Goal: Navigation & Orientation: Find specific page/section

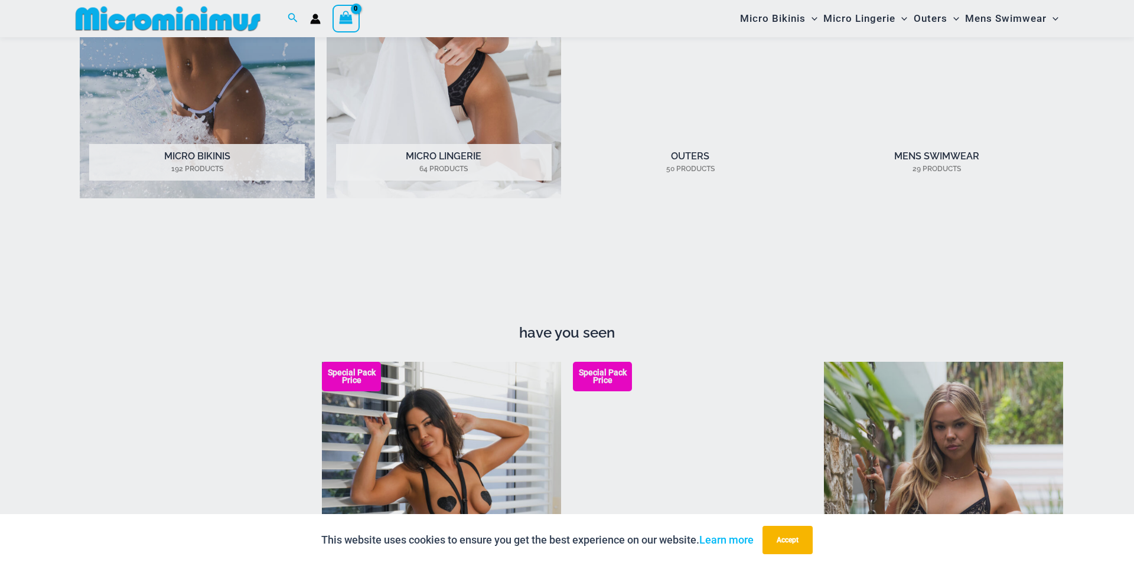
scroll to position [1595, 0]
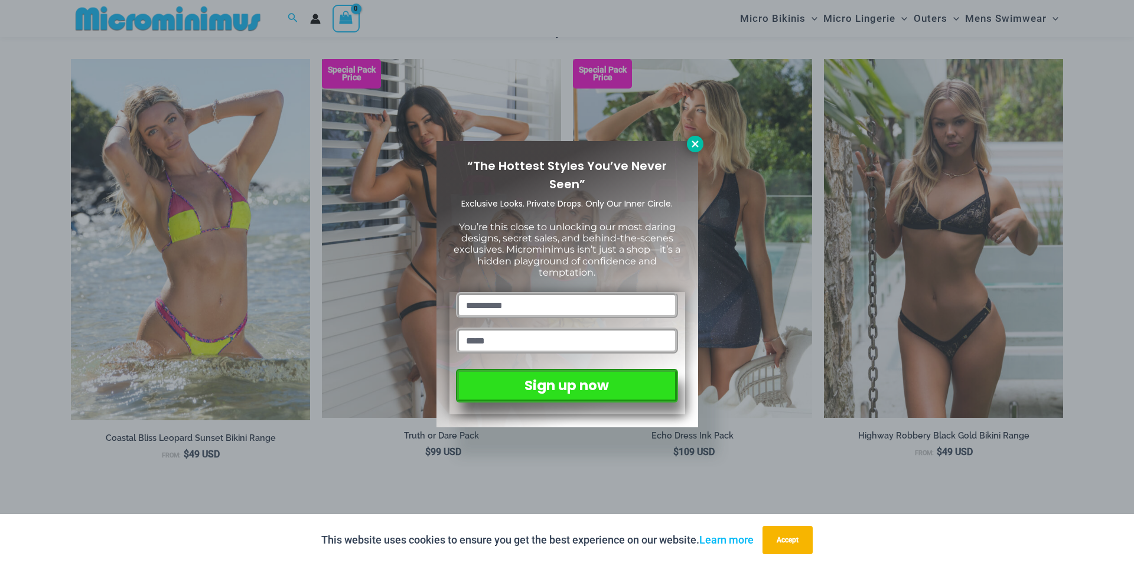
click at [697, 143] on icon at bounding box center [695, 144] width 11 height 11
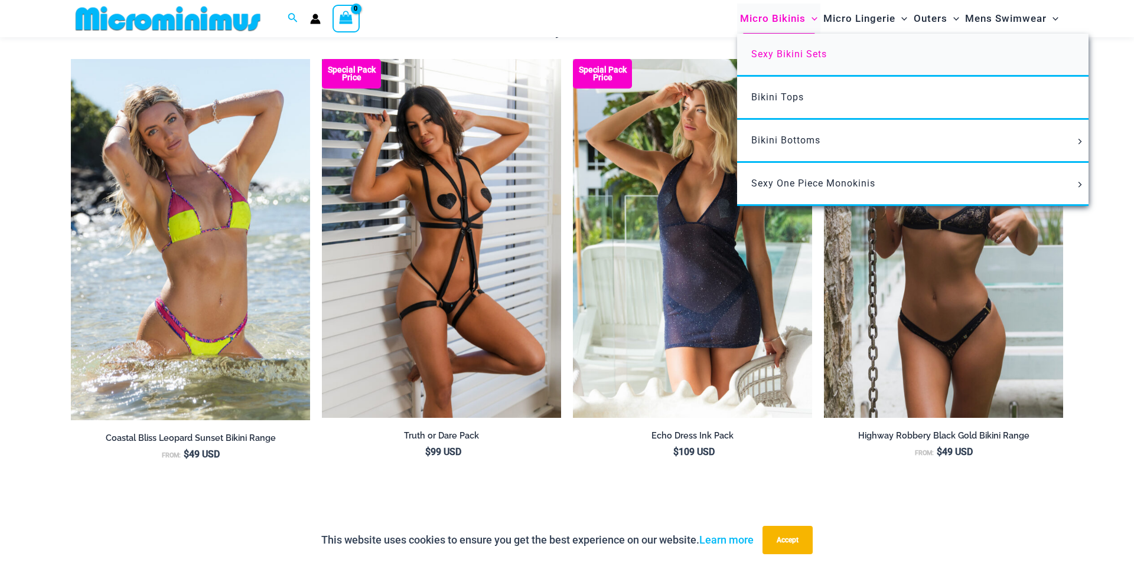
click at [789, 57] on span "Sexy Bikini Sets" at bounding box center [789, 53] width 76 height 11
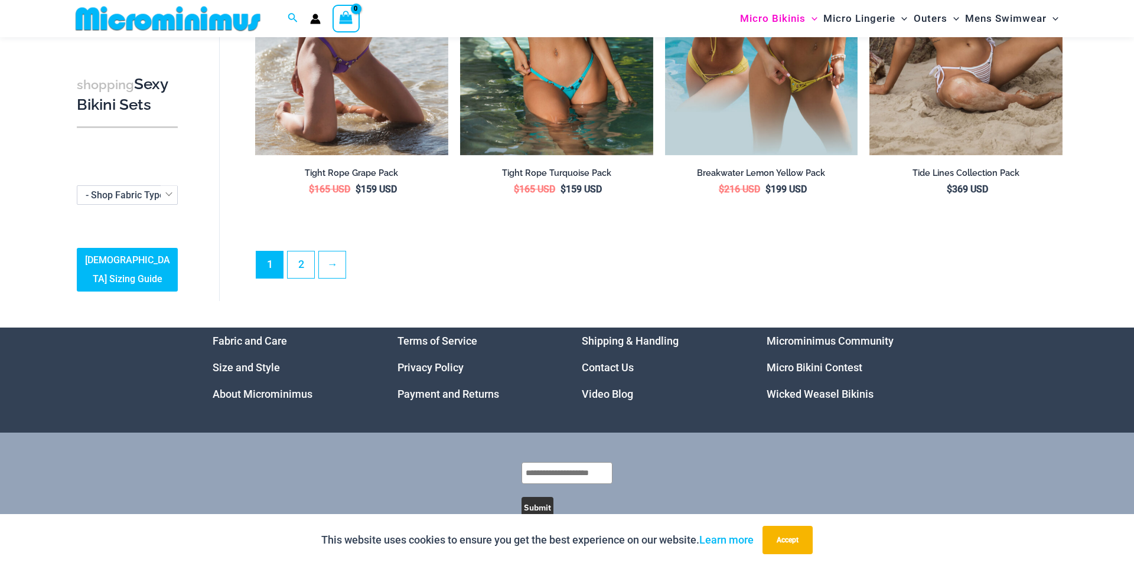
scroll to position [2915, 0]
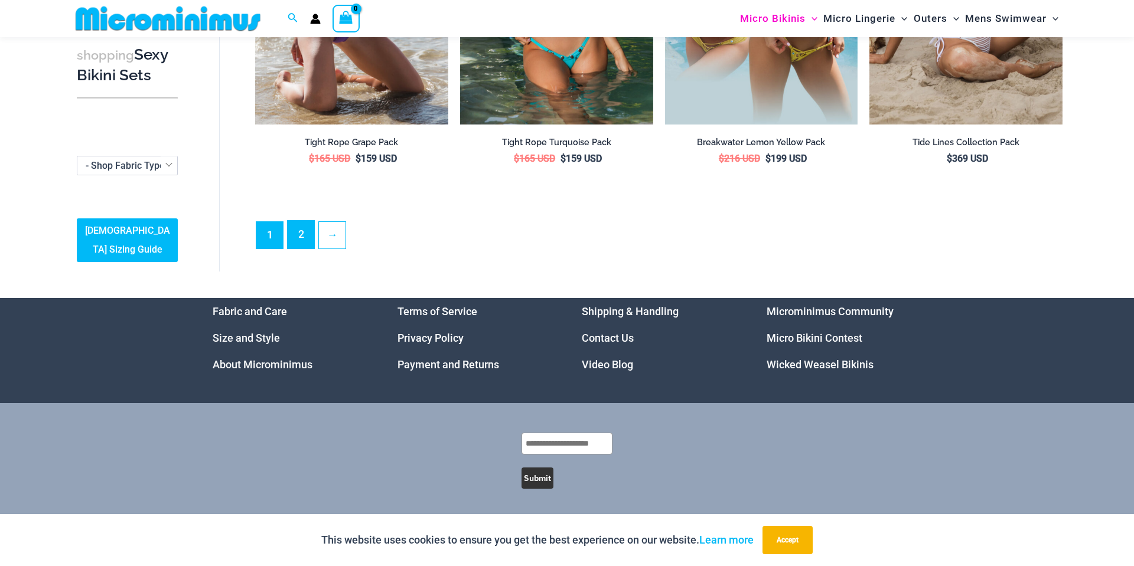
click at [296, 233] on link "2" at bounding box center [301, 235] width 27 height 28
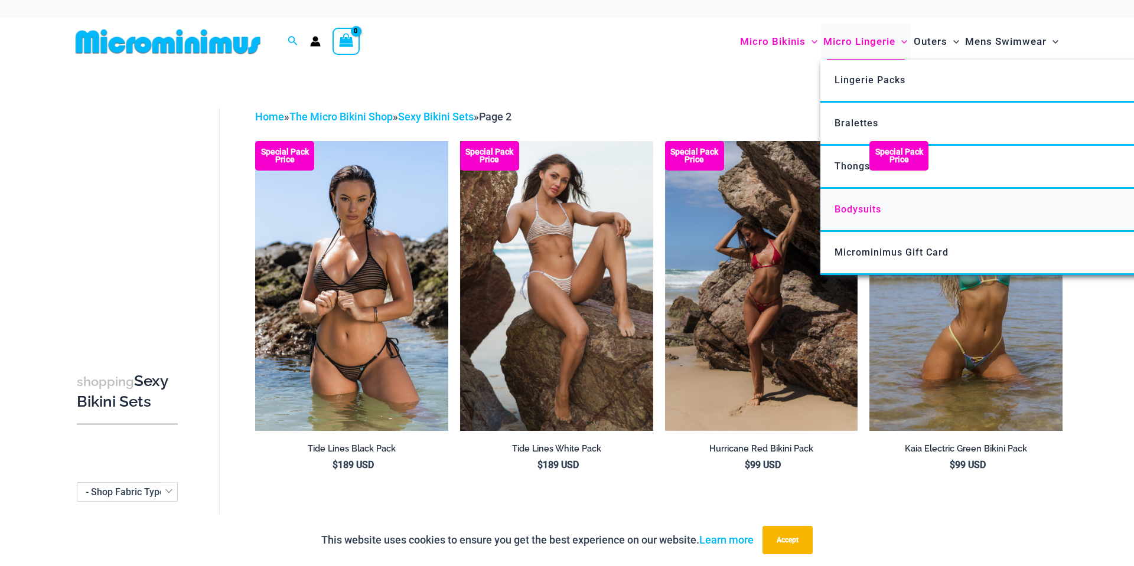
click at [857, 211] on span "Bodysuits" at bounding box center [857, 209] width 47 height 11
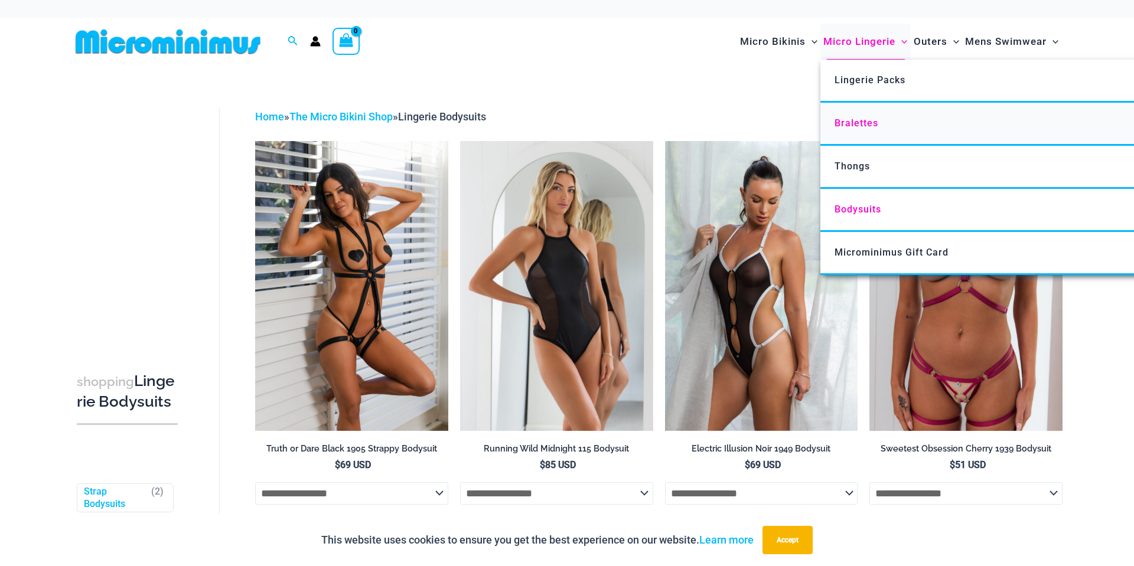
click at [863, 128] on span "Bralettes" at bounding box center [856, 122] width 44 height 11
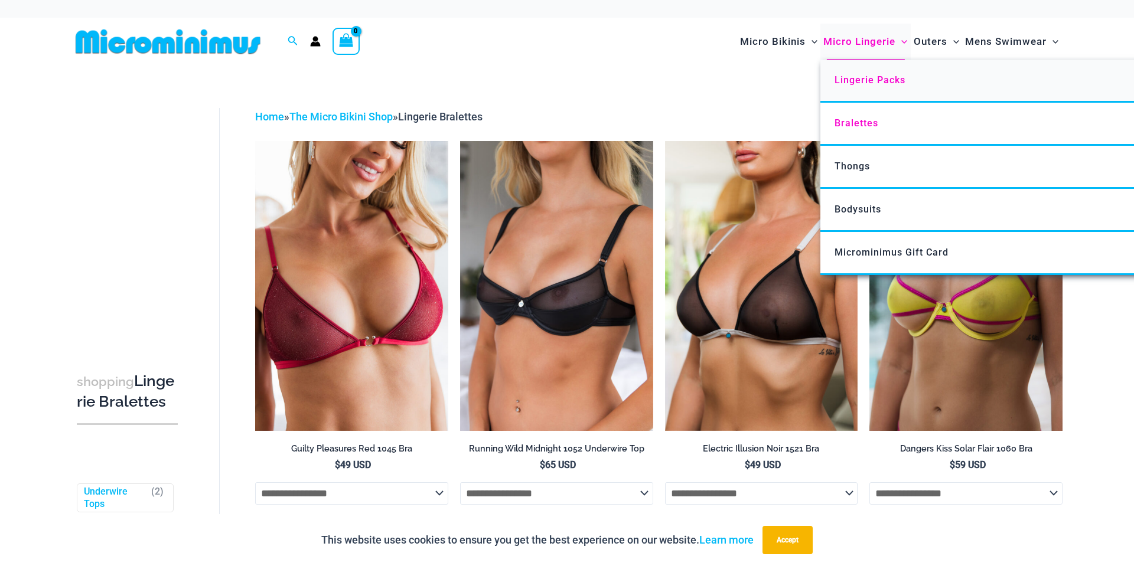
click at [853, 78] on span "Lingerie Packs" at bounding box center [869, 79] width 71 height 11
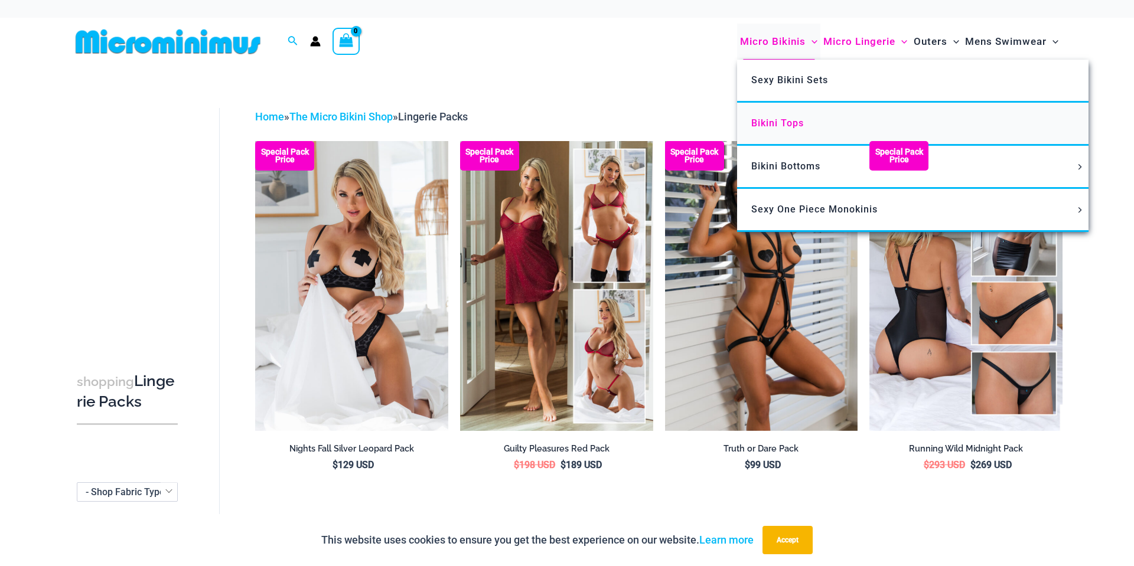
click at [783, 121] on span "Bikini Tops" at bounding box center [777, 122] width 53 height 11
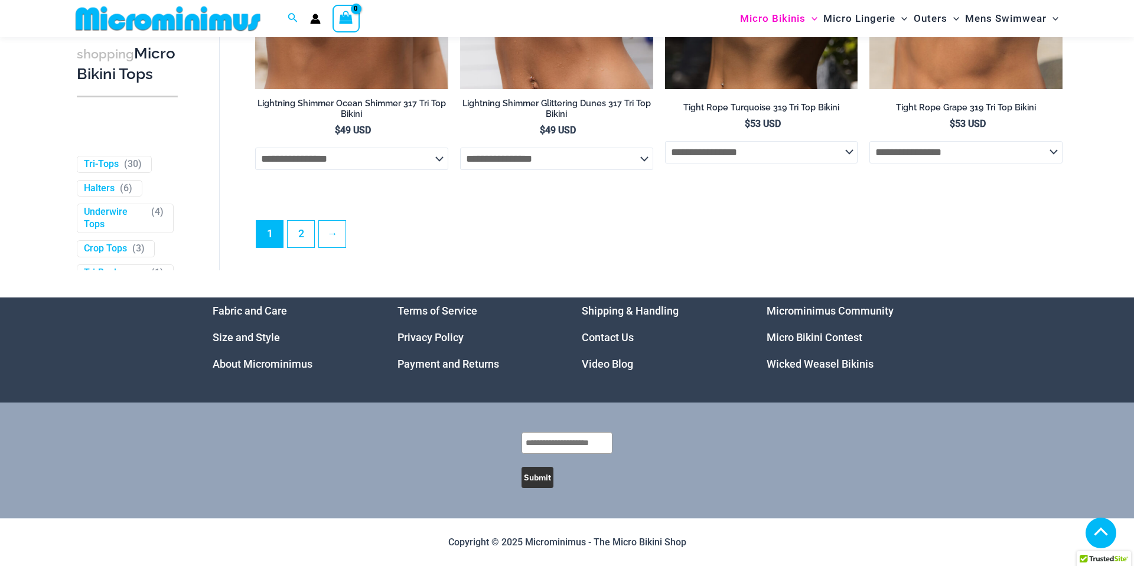
scroll to position [3515, 0]
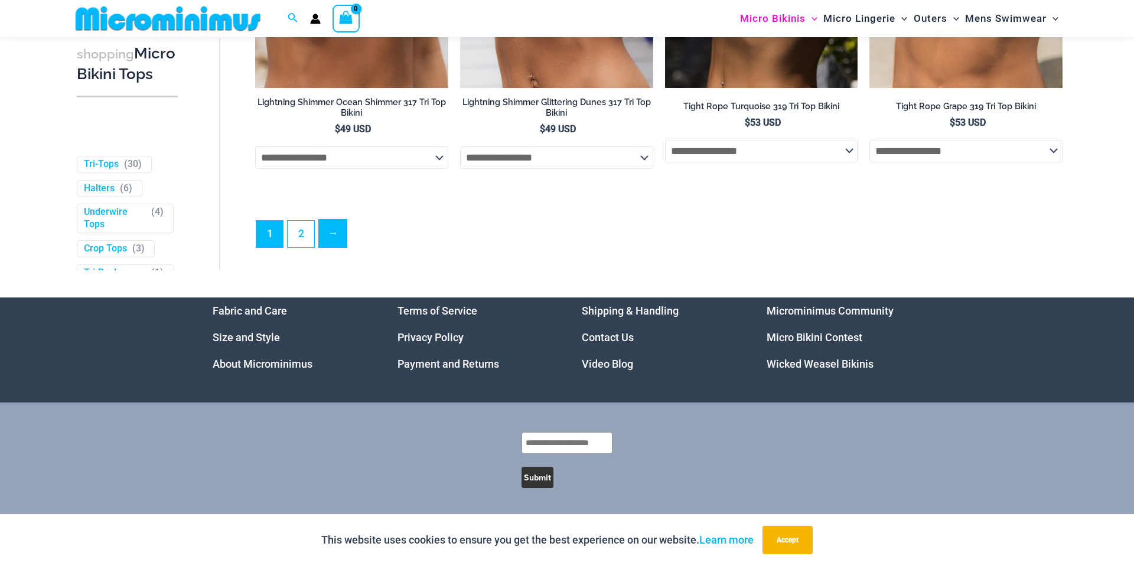
click at [339, 234] on link "→" at bounding box center [333, 234] width 28 height 28
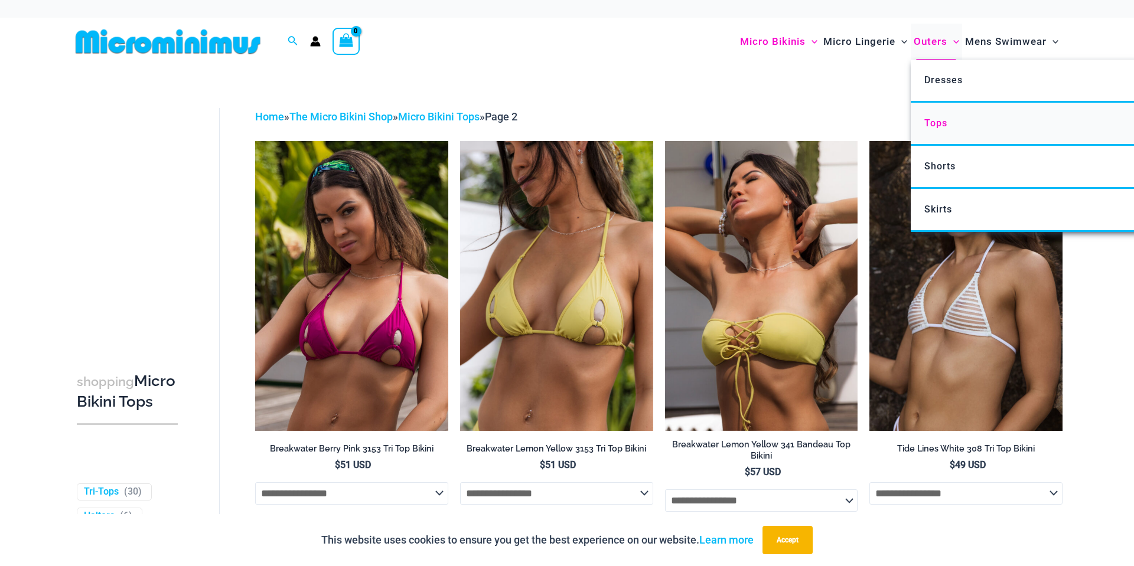
click at [939, 122] on span "Tops" at bounding box center [935, 122] width 23 height 11
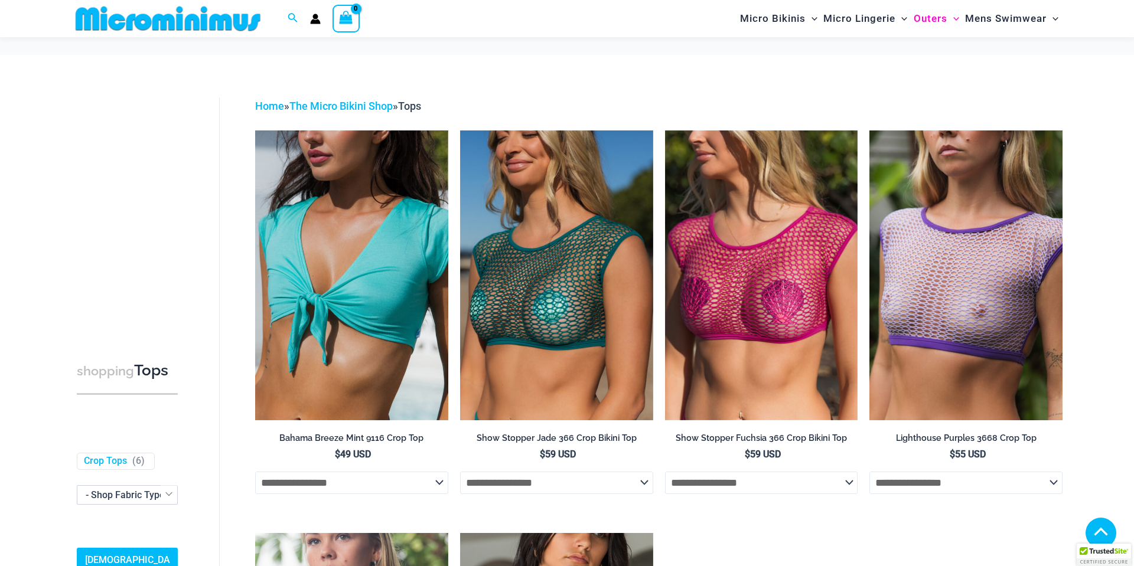
scroll to position [568, 0]
